Goal: Task Accomplishment & Management: Use online tool/utility

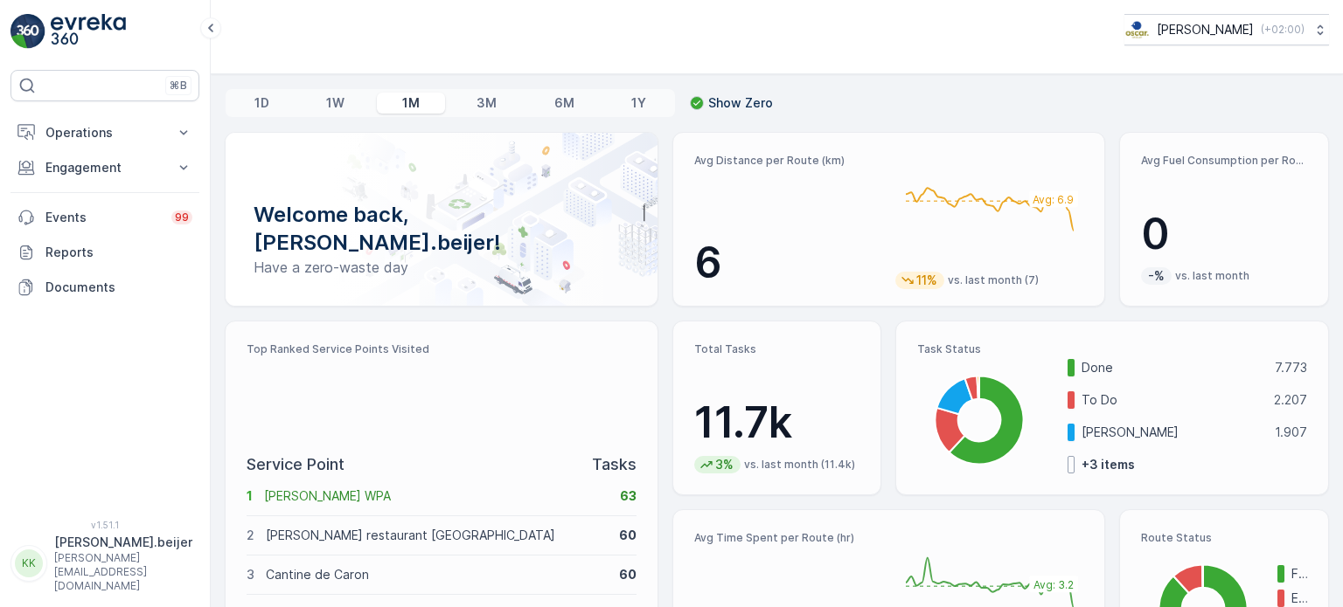
click at [134, 374] on div "⌘B Operations Insights Planning Routes & Tasks Cockpit Settings Engagement Insi…" at bounding box center [104, 284] width 189 height 429
click at [183, 133] on icon at bounding box center [184, 132] width 8 height 4
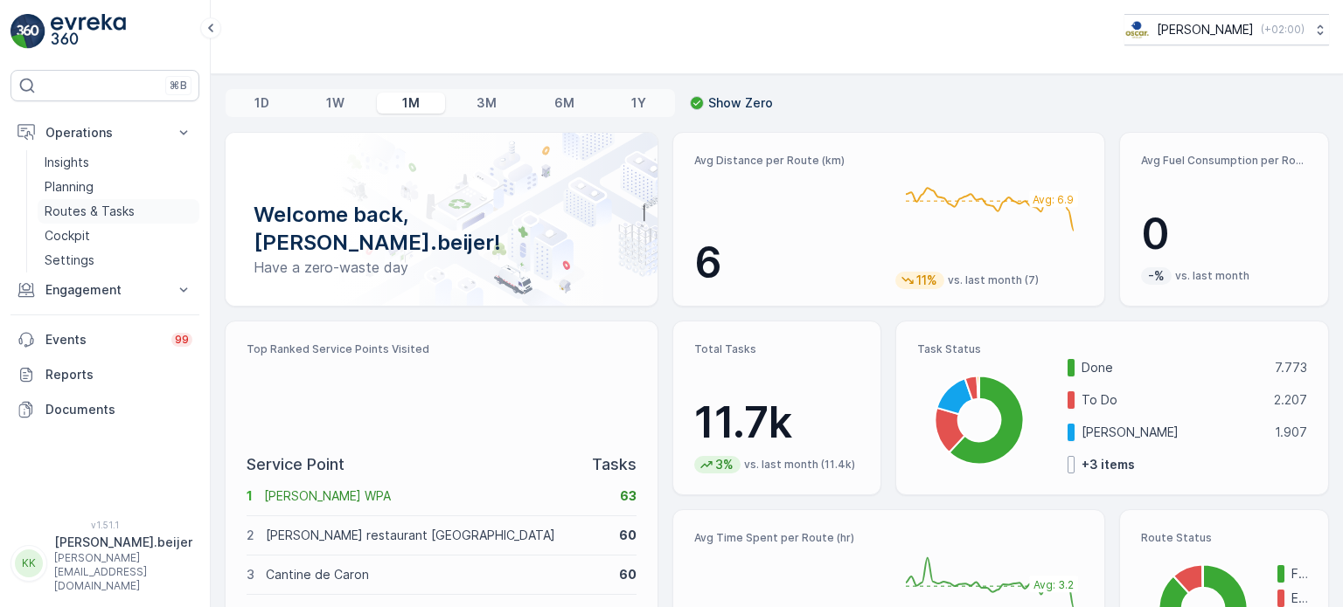
click at [95, 214] on p "Routes & Tasks" at bounding box center [90, 211] width 90 height 17
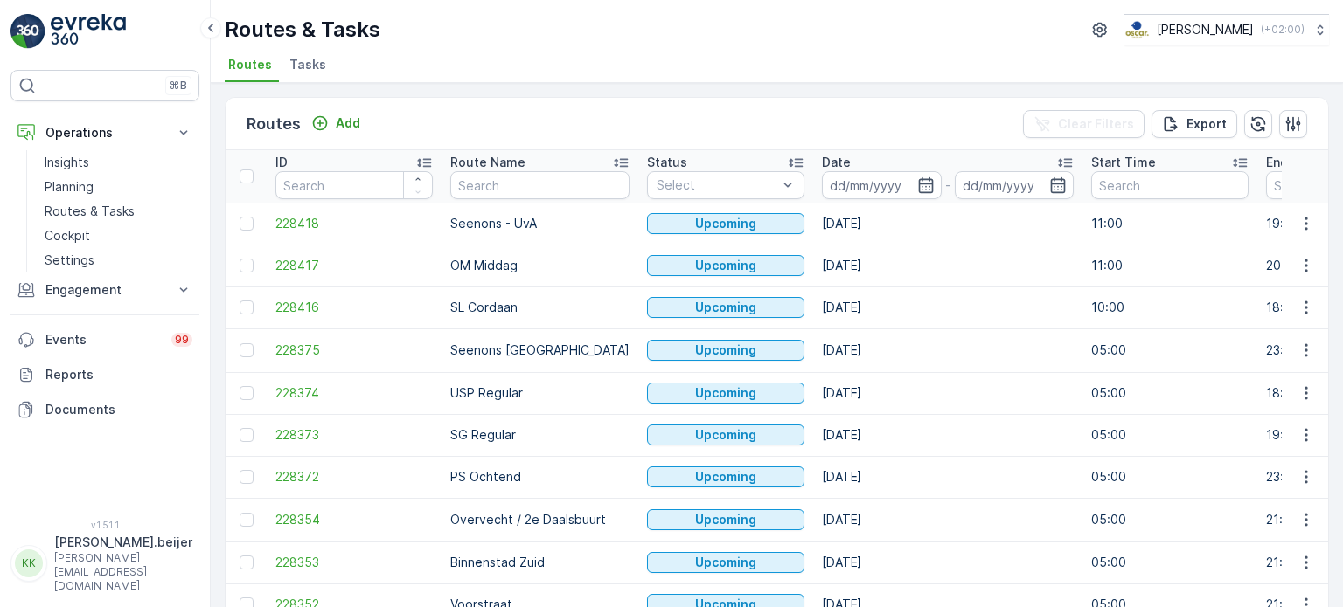
click at [309, 70] on span "Tasks" at bounding box center [307, 64] width 37 height 17
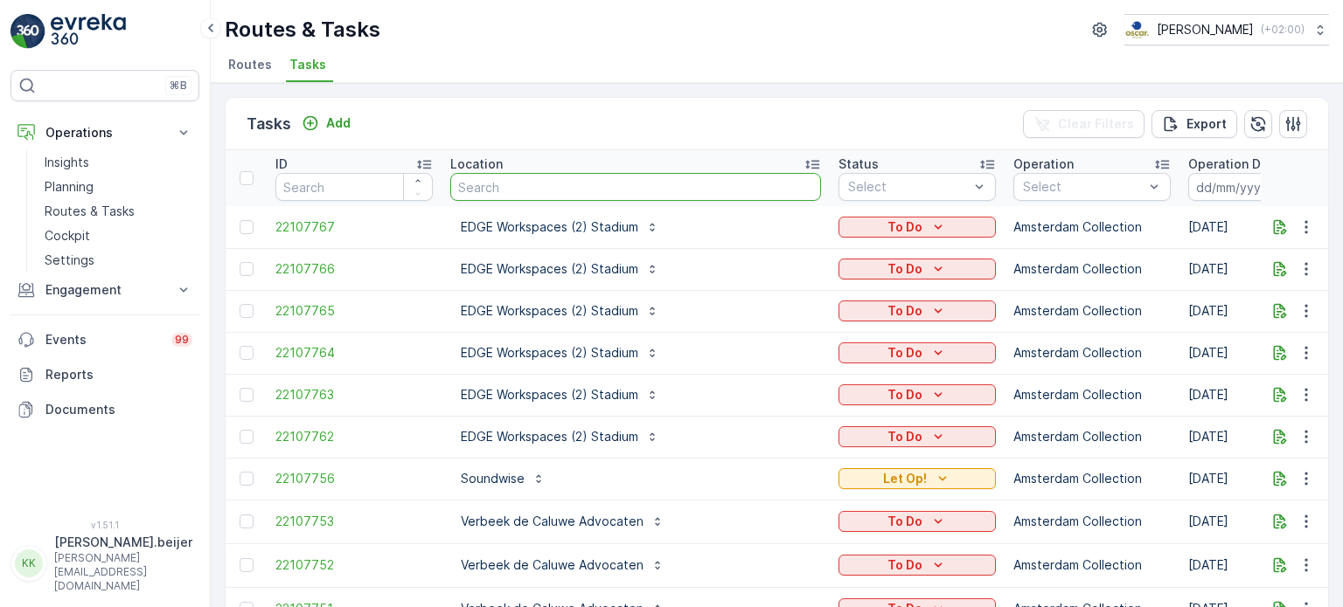
click at [496, 184] on input "text" at bounding box center [635, 187] width 371 height 28
type input "arie"
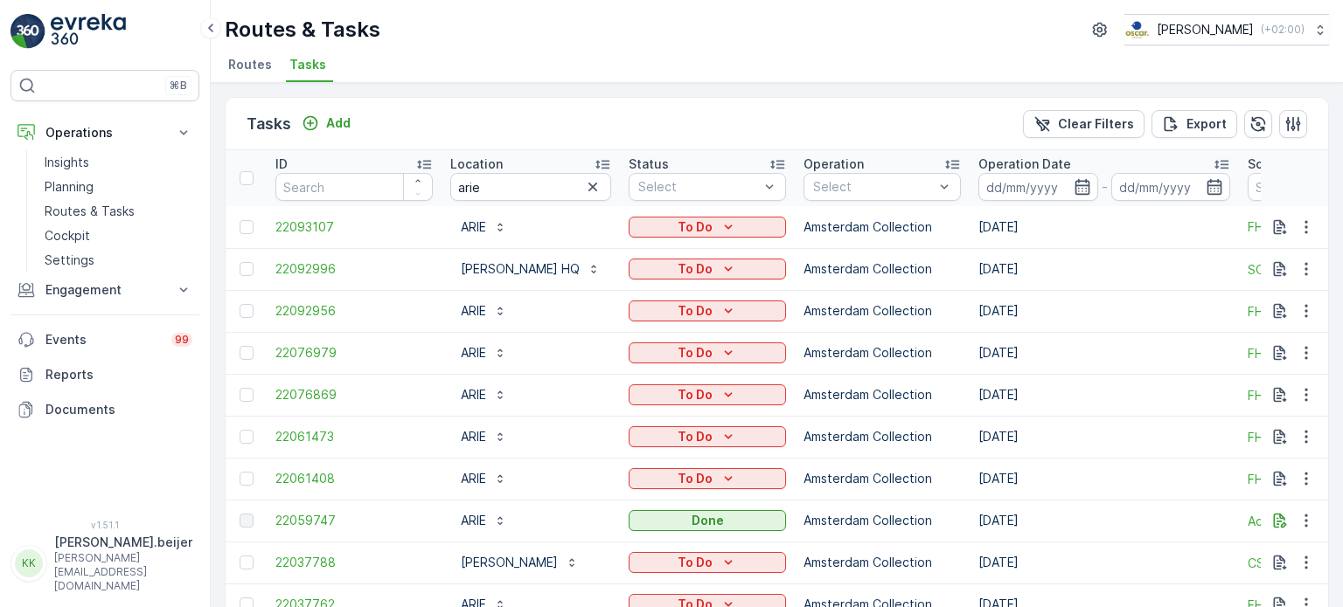
click at [1228, 160] on icon at bounding box center [1220, 164] width 17 height 17
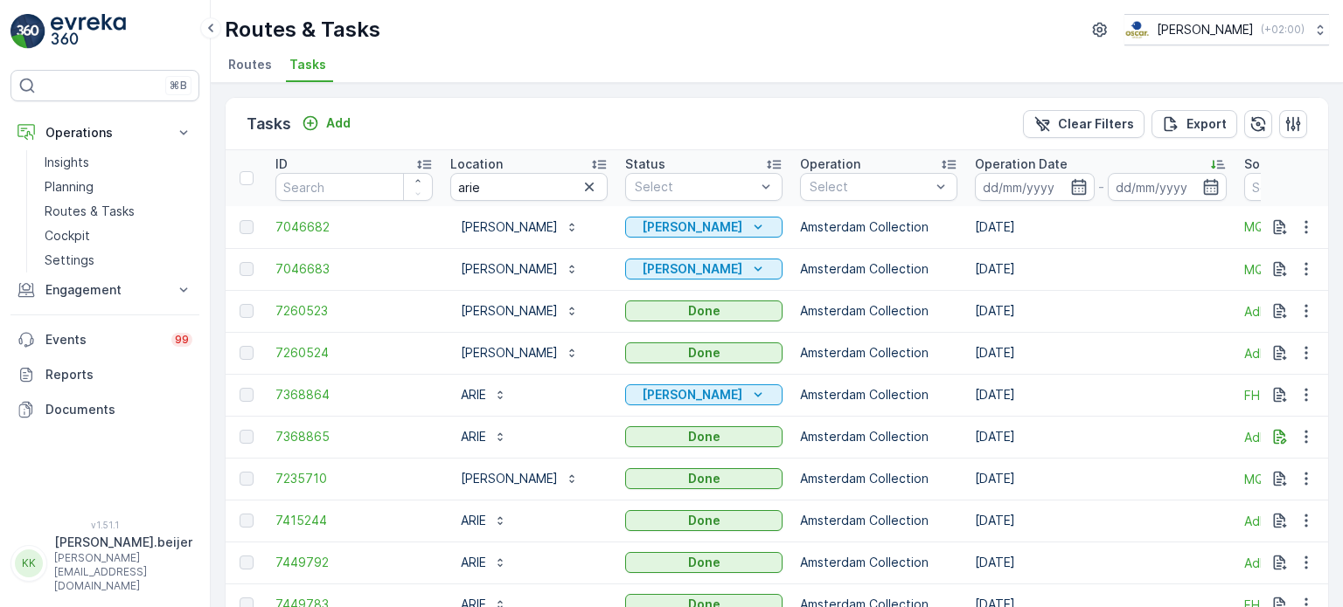
click at [1215, 162] on icon at bounding box center [1217, 164] width 17 height 17
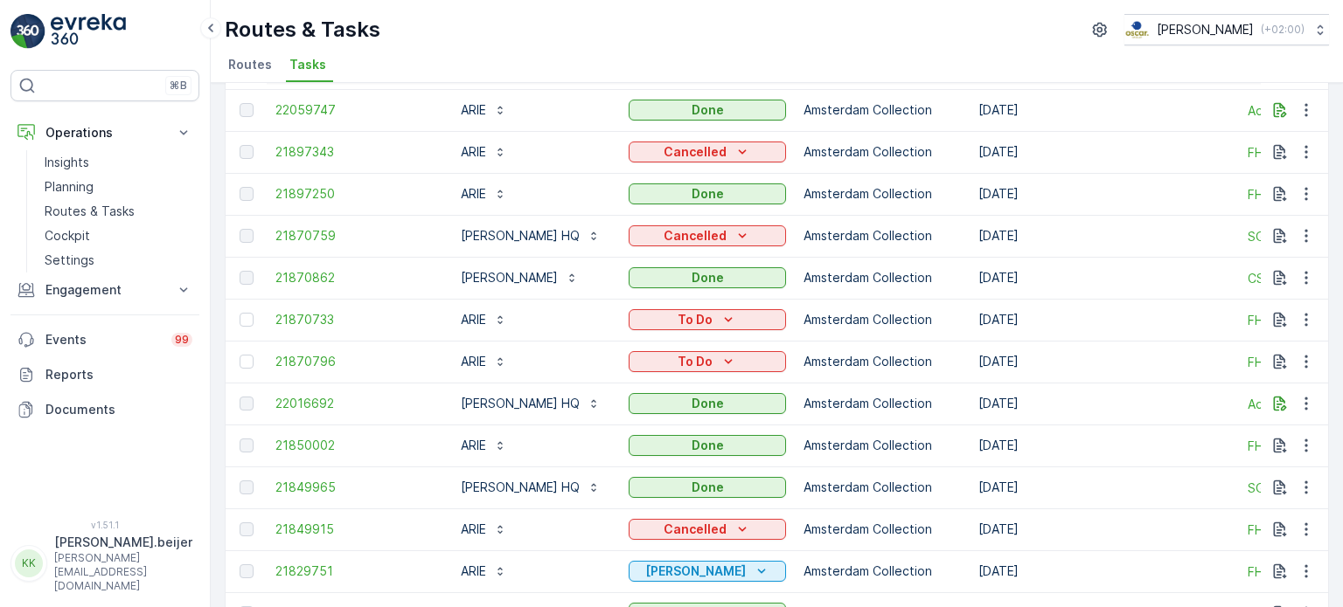
scroll to position [1207, 0]
click at [295, 194] on span "21897250" at bounding box center [353, 194] width 157 height 17
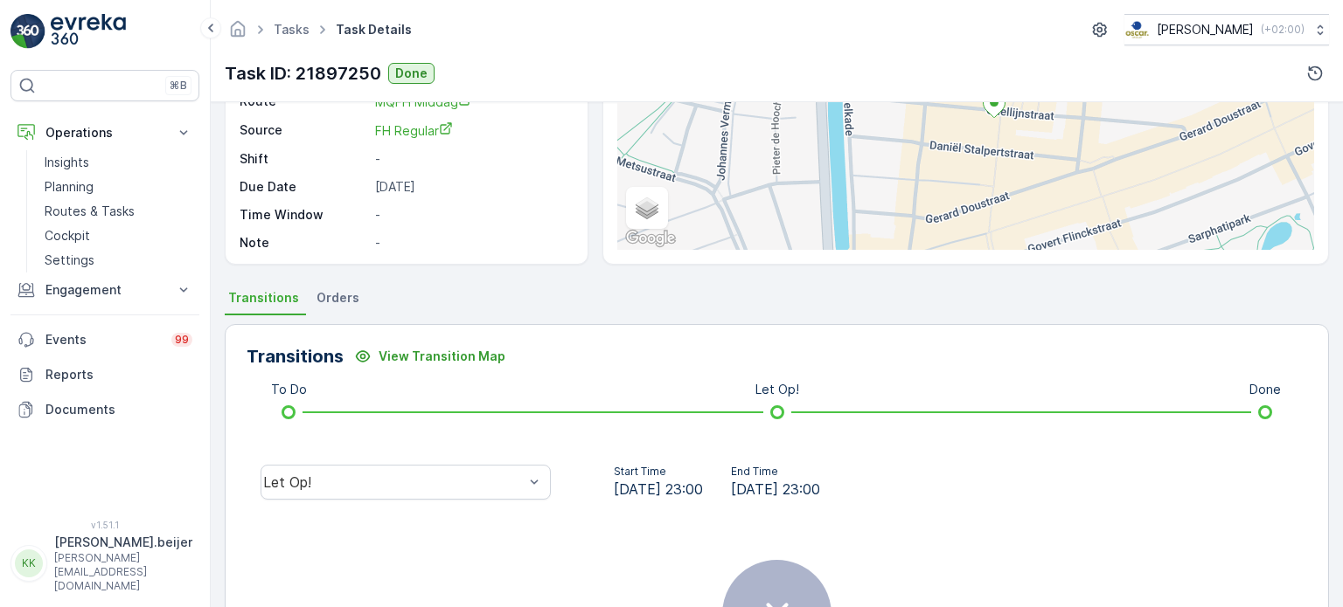
scroll to position [212, 0]
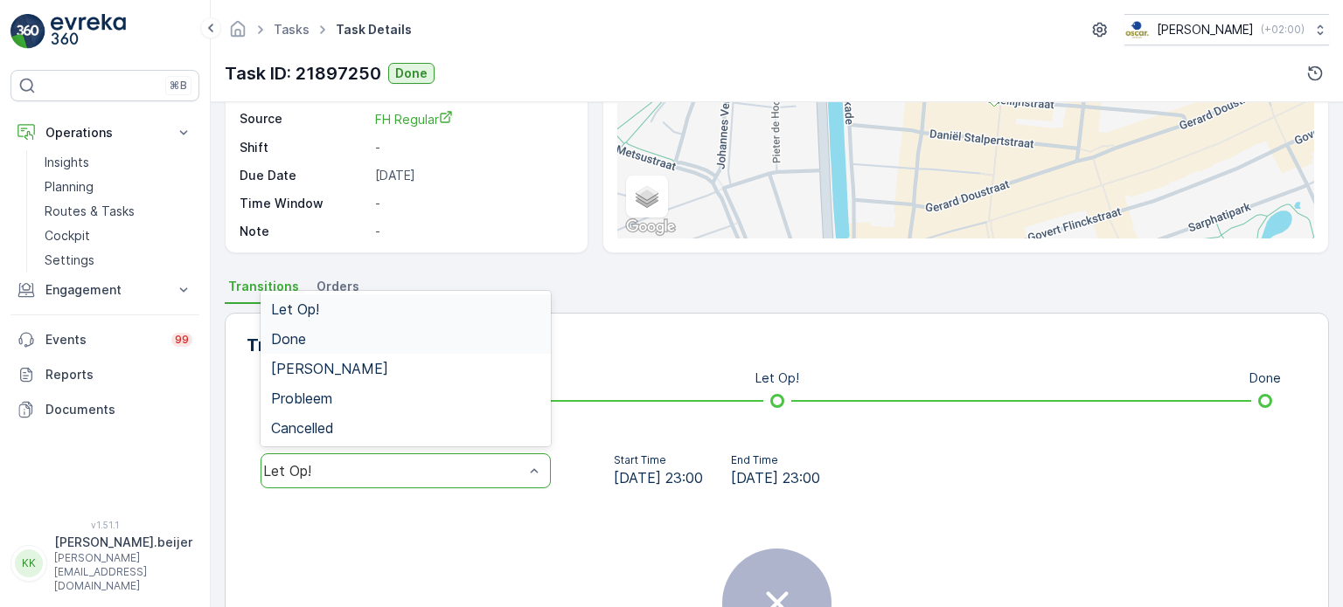
click at [315, 343] on div "Done" at bounding box center [405, 339] width 269 height 16
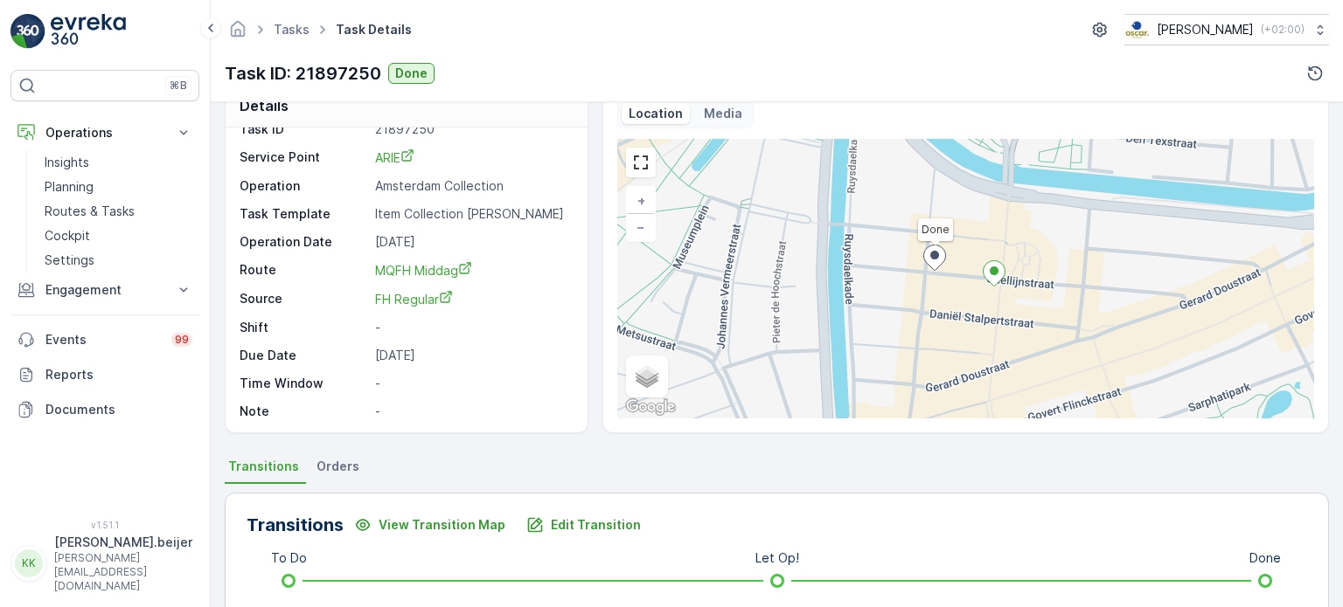
scroll to position [0, 0]
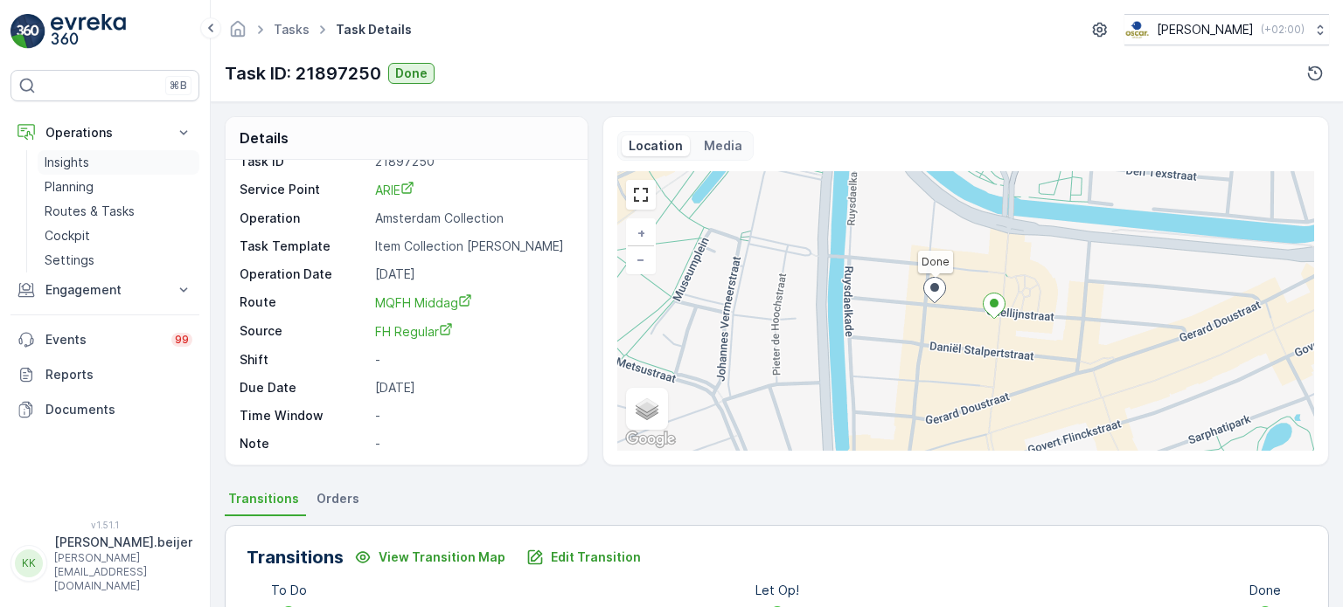
click at [66, 162] on p "Insights" at bounding box center [67, 162] width 45 height 17
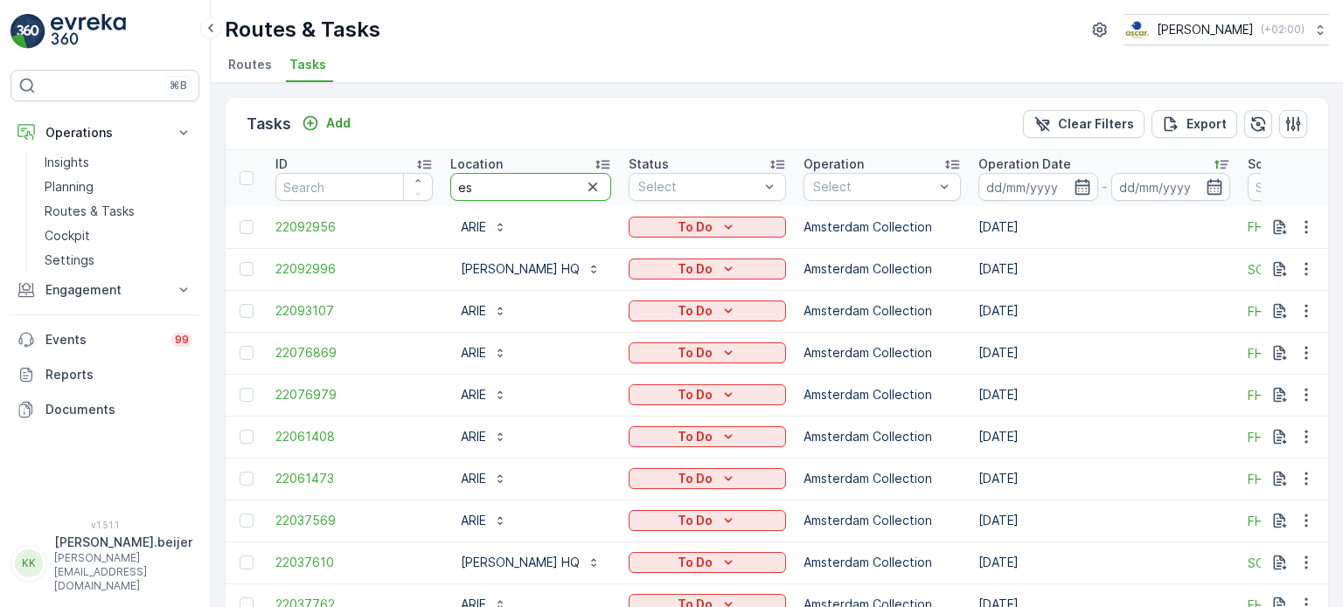
type input "esh"
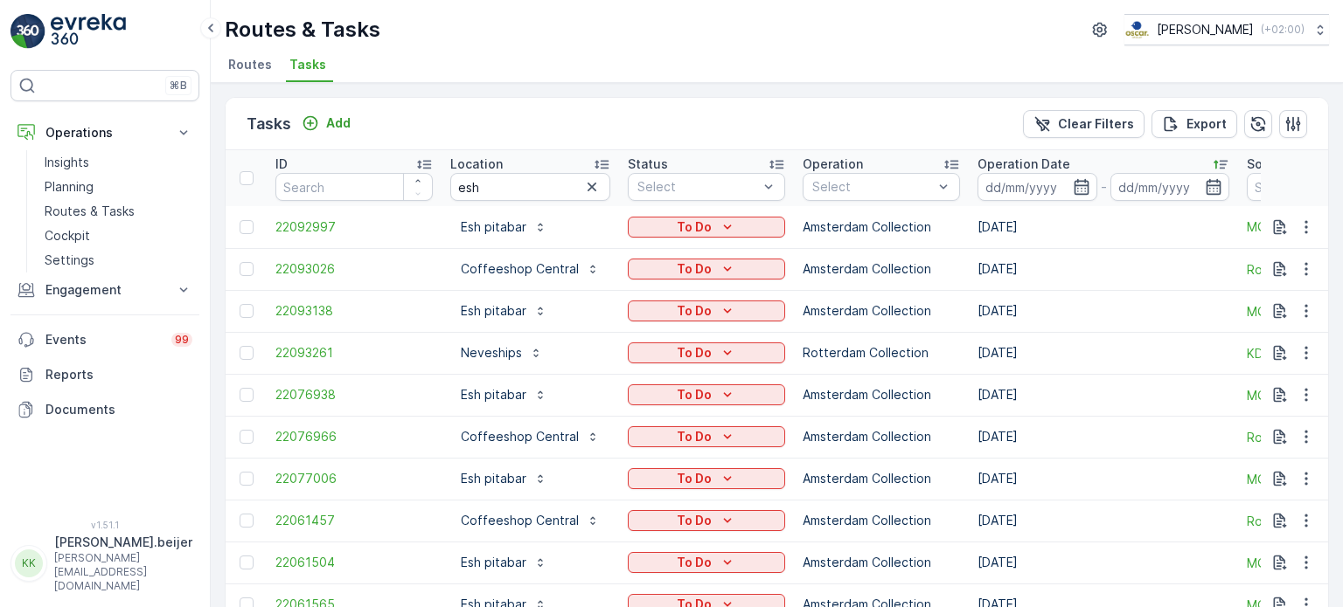
scroll to position [7, 0]
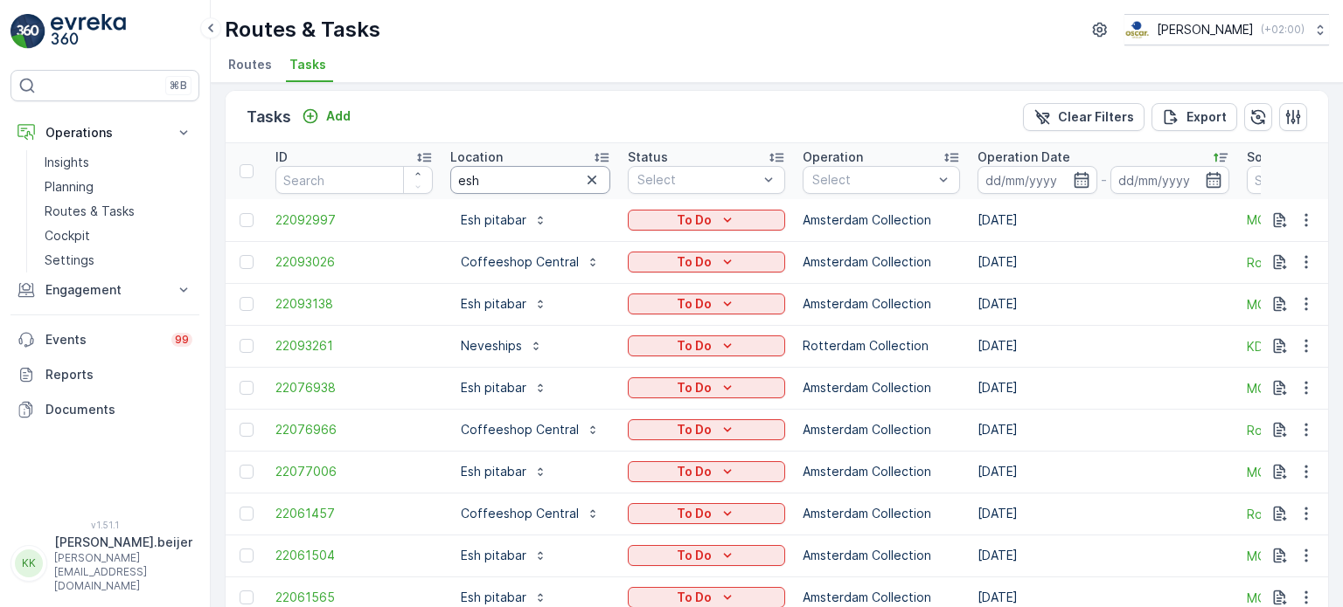
click at [496, 183] on input "esh" at bounding box center [530, 180] width 160 height 28
type input "esh pita"
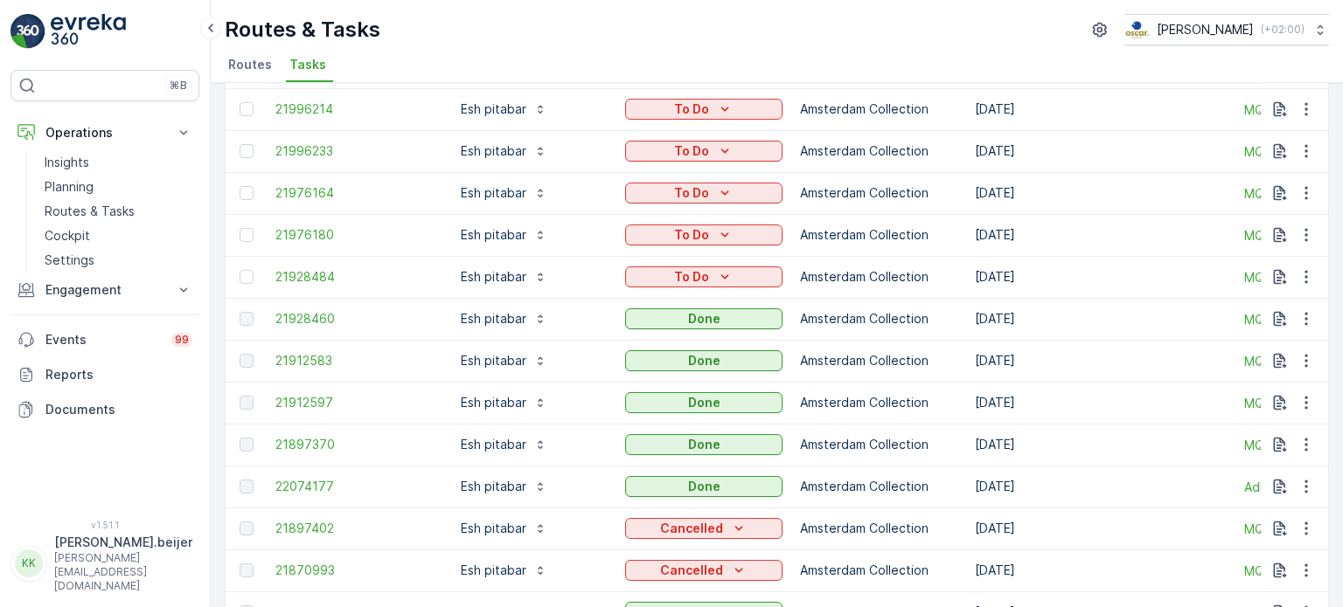
scroll to position [537, 0]
